Goal: Find specific page/section: Find specific page/section

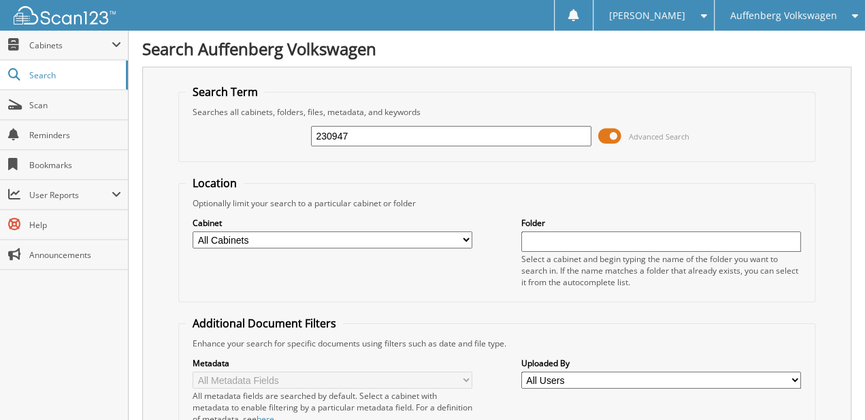
type input "230947"
click at [631, 133] on span "Advanced Search" at bounding box center [659, 136] width 61 height 10
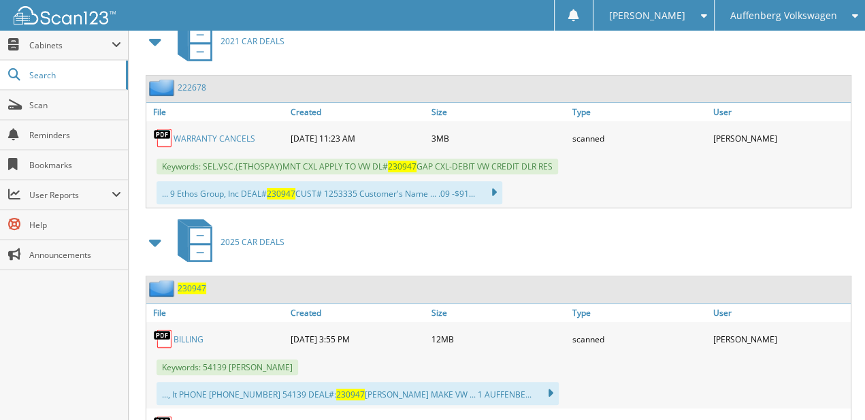
drag, startPoint x: 520, startPoint y: 108, endPoint x: 495, endPoint y: 217, distance: 112.3
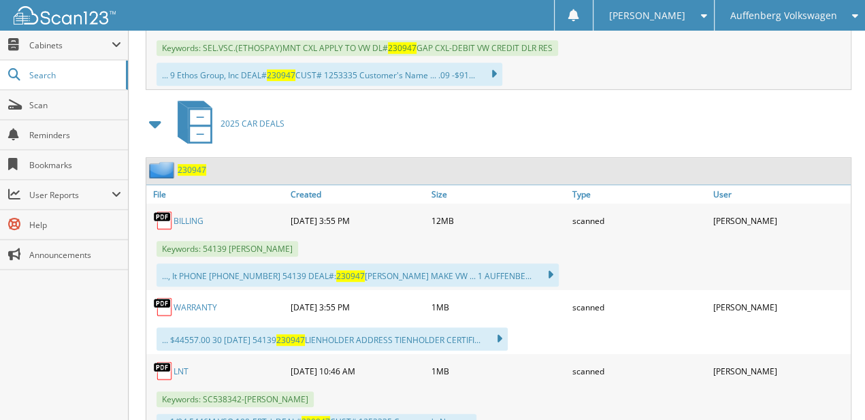
scroll to position [423, 0]
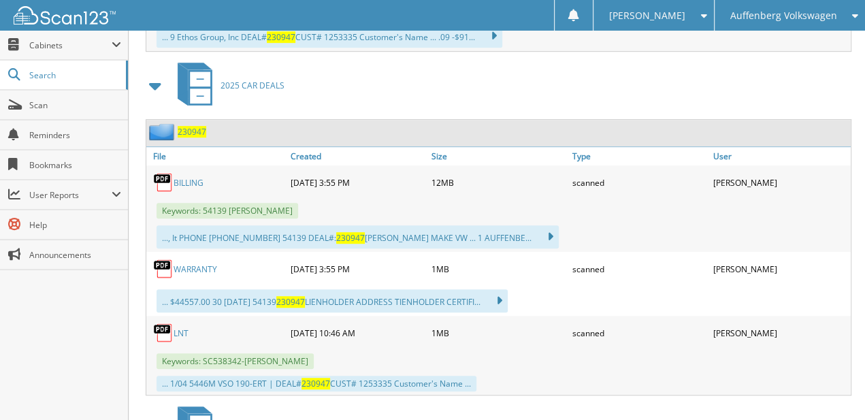
drag, startPoint x: 350, startPoint y: 132, endPoint x: 343, endPoint y: 210, distance: 78.6
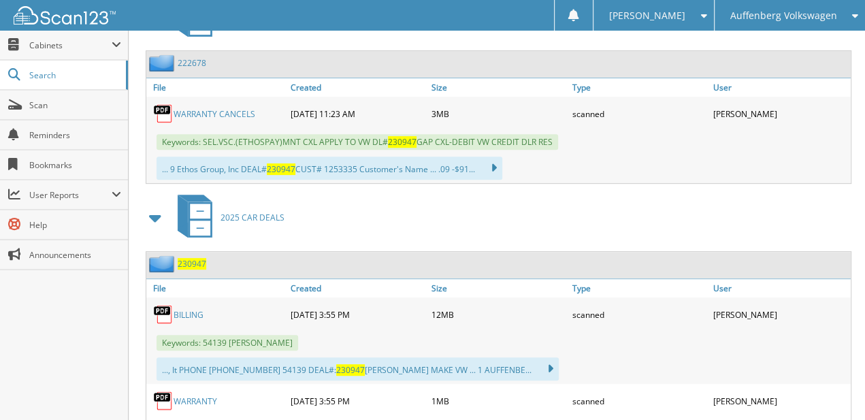
drag, startPoint x: 699, startPoint y: 135, endPoint x: 610, endPoint y: 80, distance: 104.2
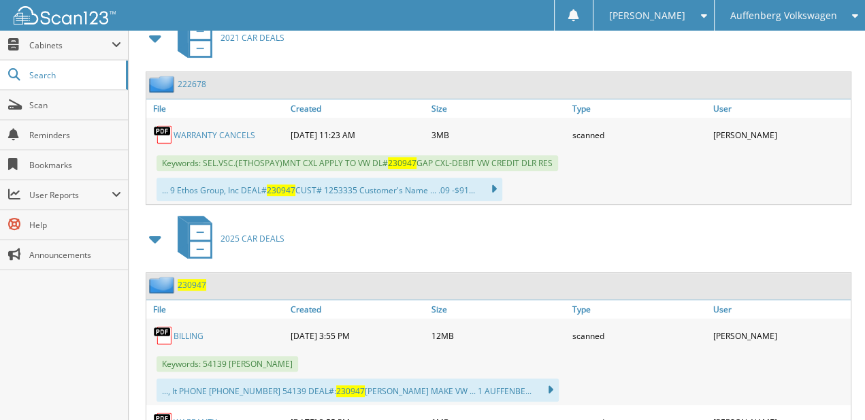
scroll to position [18, 0]
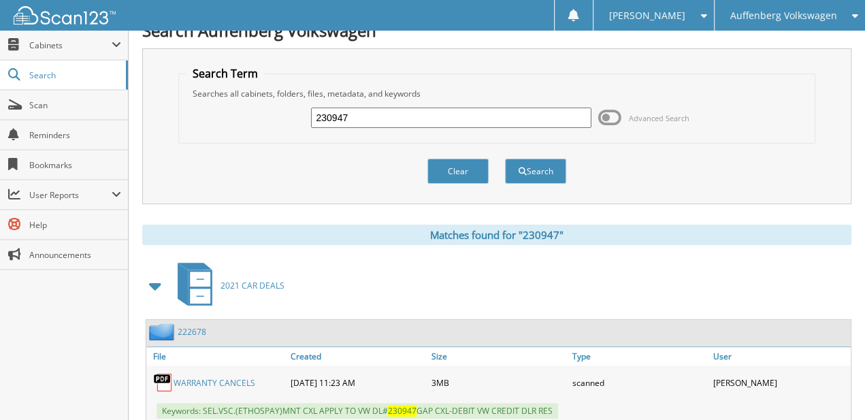
drag, startPoint x: 520, startPoint y: 265, endPoint x: 483, endPoint y: 118, distance: 151.7
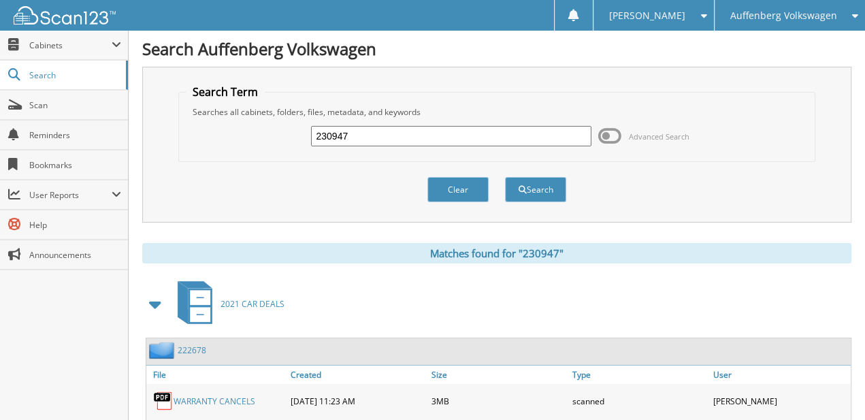
click at [426, 176] on div "Clear" at bounding box center [458, 190] width 64 height 28
click at [415, 135] on input "230947" at bounding box center [451, 136] width 280 height 20
drag, startPoint x: 415, startPoint y: 135, endPoint x: 364, endPoint y: 137, distance: 51.1
click at [364, 137] on input "230947" at bounding box center [451, 136] width 280 height 20
type input "230945"
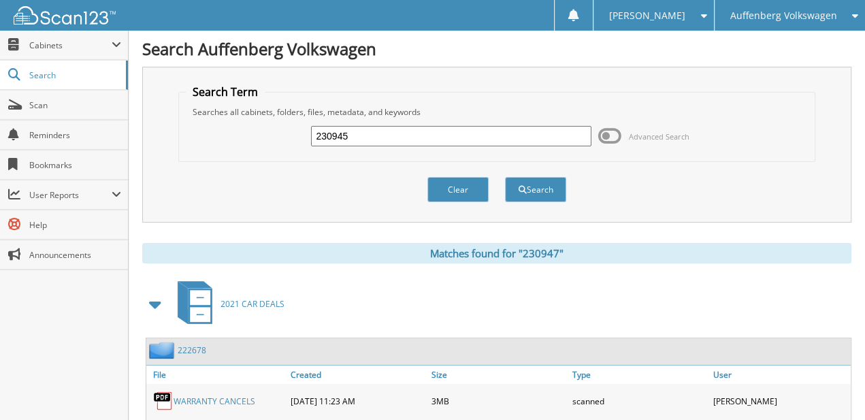
click at [505, 177] on button "Search" at bounding box center [535, 189] width 61 height 25
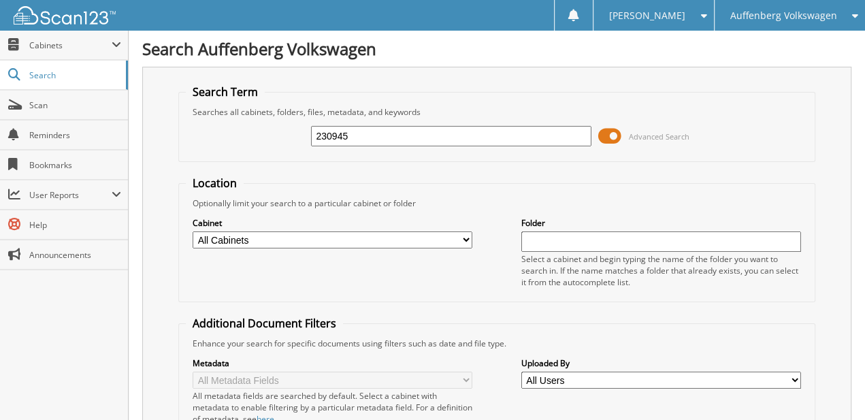
drag, startPoint x: 439, startPoint y: 101, endPoint x: 438, endPoint y: 211, distance: 110.3
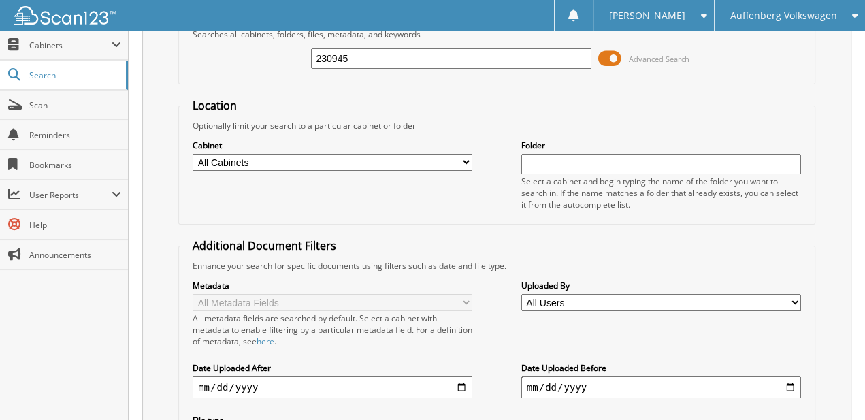
click at [619, 50] on span at bounding box center [609, 58] width 23 height 20
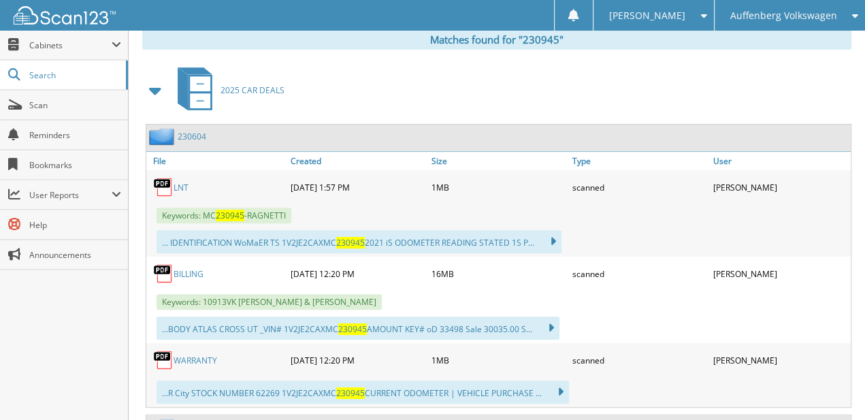
drag, startPoint x: 473, startPoint y: 175, endPoint x: 473, endPoint y: 205, distance: 29.9
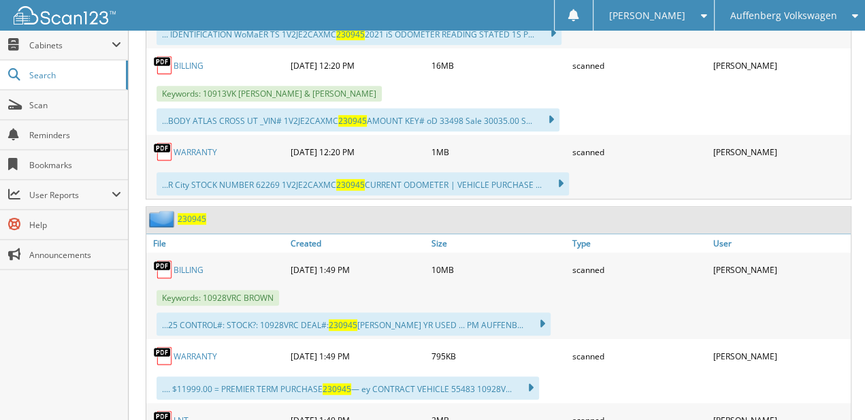
drag, startPoint x: 689, startPoint y: 141, endPoint x: 697, endPoint y: 251, distance: 110.5
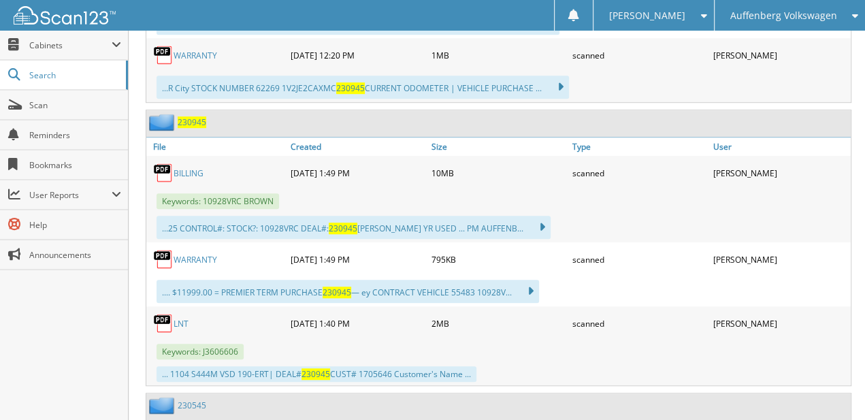
scroll to position [538, 0]
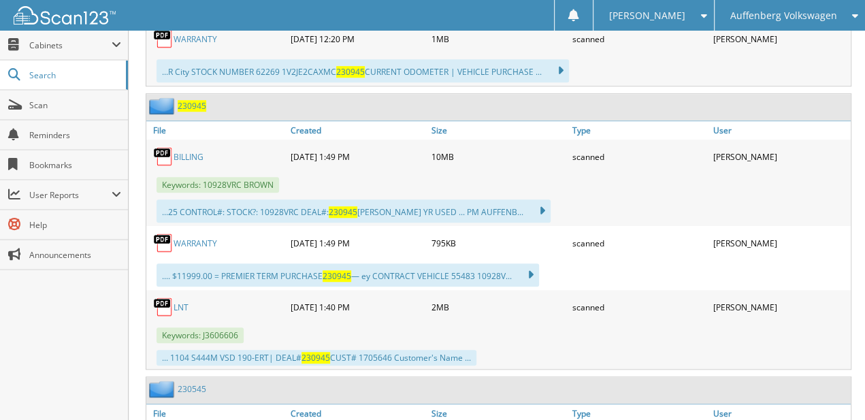
drag, startPoint x: 770, startPoint y: 178, endPoint x: 766, endPoint y: 221, distance: 43.1
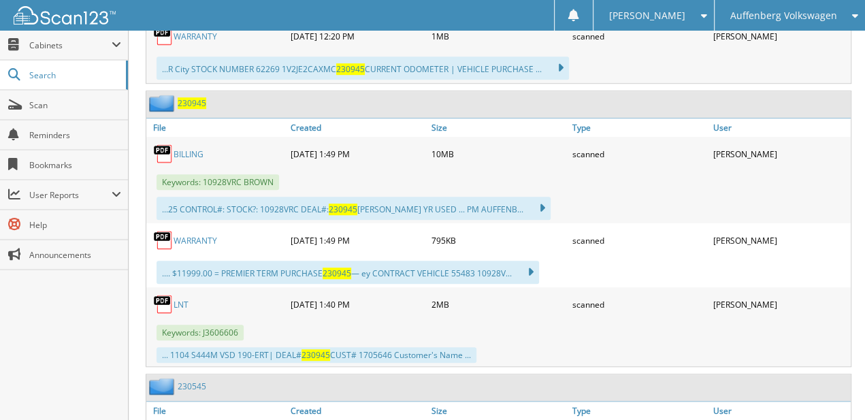
click at [233, 174] on span "Keywords: 10928VRC BROWN" at bounding box center [218, 182] width 122 height 16
copy span "10928VRC"
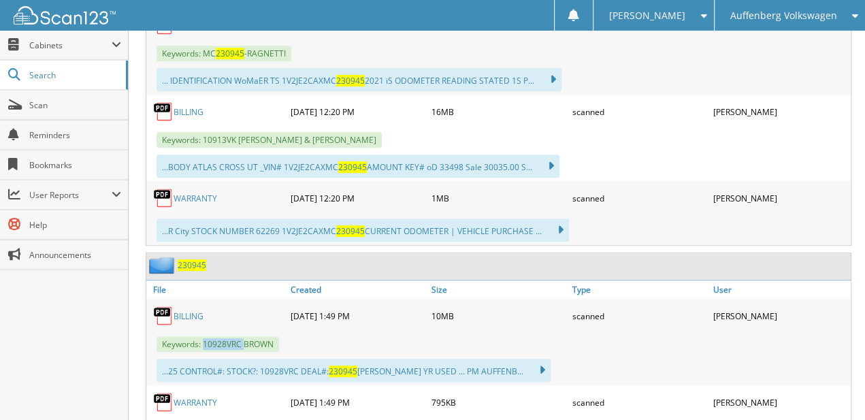
scroll to position [0, 0]
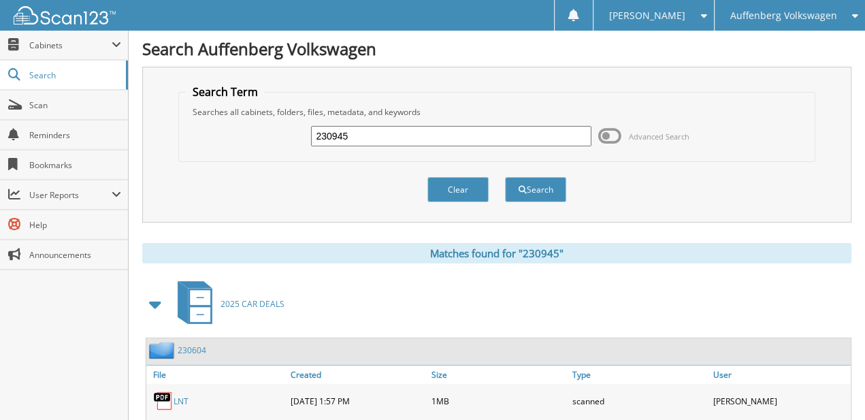
click at [843, 16] on div "Auffenberg Volkswagen" at bounding box center [789, 15] width 137 height 31
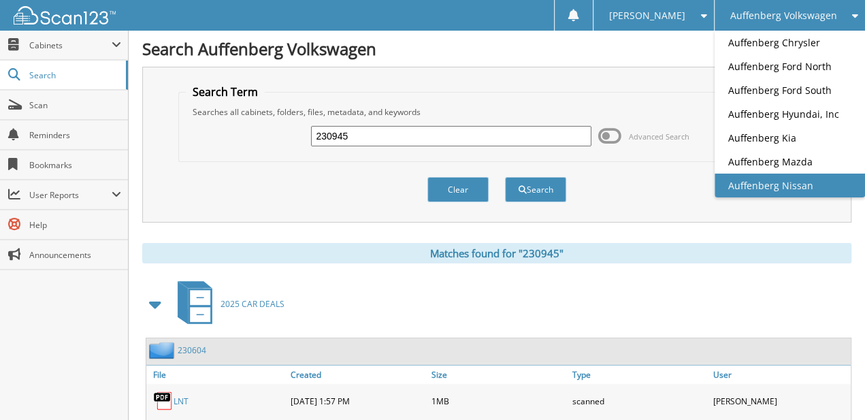
click at [818, 176] on link "Auffenberg Nissan" at bounding box center [790, 186] width 150 height 24
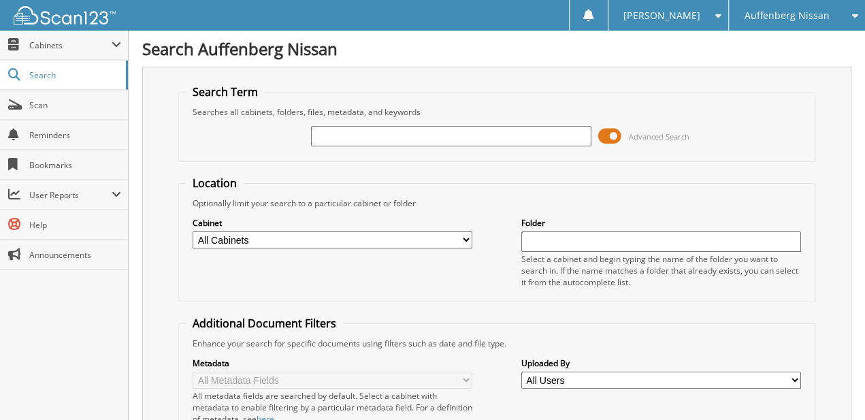
click at [408, 127] on input "text" at bounding box center [451, 136] width 280 height 20
type input "725258"
click at [612, 135] on span at bounding box center [609, 136] width 23 height 20
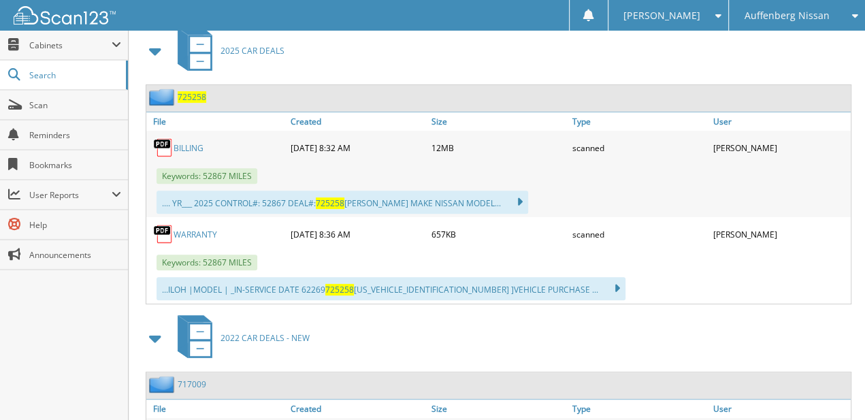
drag, startPoint x: 623, startPoint y: 101, endPoint x: 612, endPoint y: 198, distance: 98.0
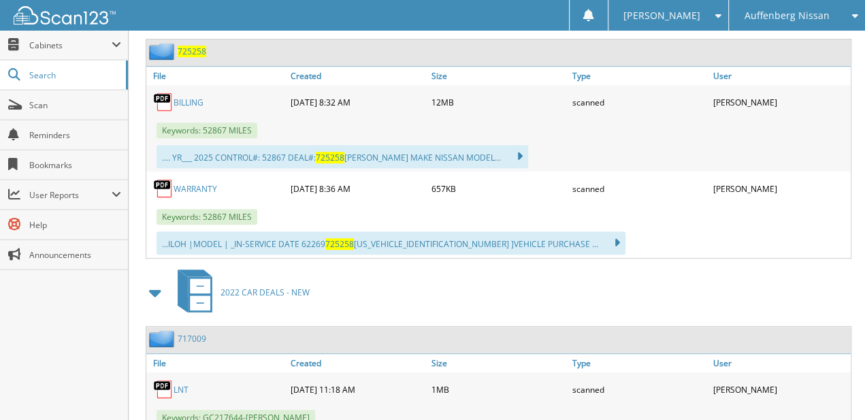
click at [186, 46] on span "725258" at bounding box center [192, 52] width 29 height 12
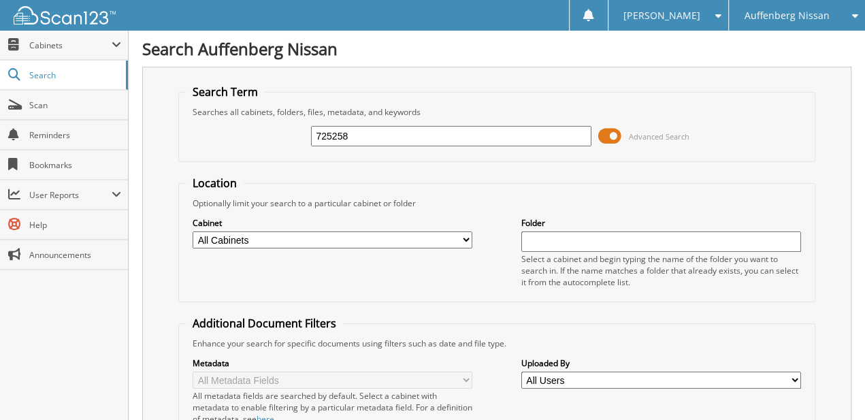
click at [615, 139] on span at bounding box center [609, 136] width 23 height 20
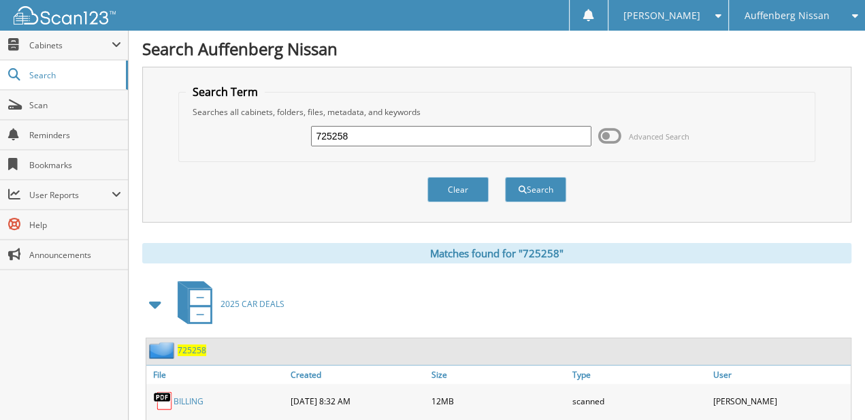
click at [836, 18] on div "Auffenberg Nissan" at bounding box center [797, 15] width 122 height 31
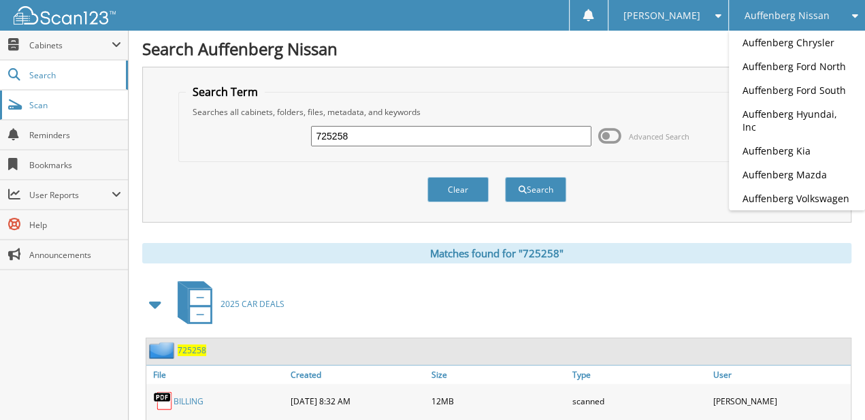
click at [64, 107] on span "Scan" at bounding box center [75, 105] width 92 height 12
